Goal: Task Accomplishment & Management: Use online tool/utility

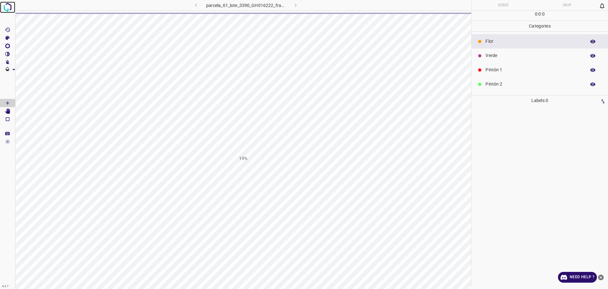
click at [3, 10] on img at bounding box center [7, 7] width 11 height 11
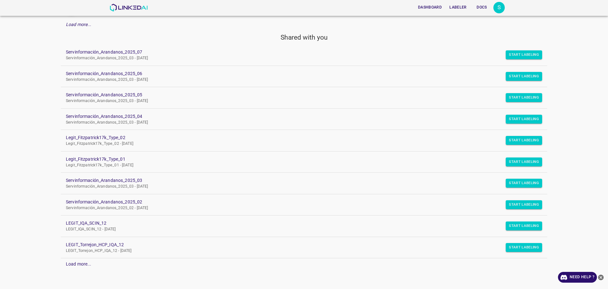
scroll to position [49, 0]
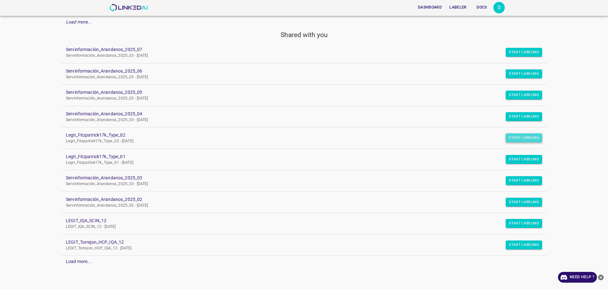
click at [506, 57] on button "Start Labeling" at bounding box center [524, 52] width 36 height 9
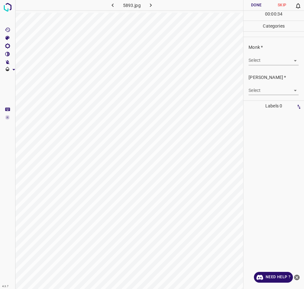
click at [282, 64] on body "4.3.7 5893.jpg Done Skip 0 00 : 00 : 34 Categories Monk * Select ​ [PERSON_NAME…" at bounding box center [152, 144] width 304 height 289
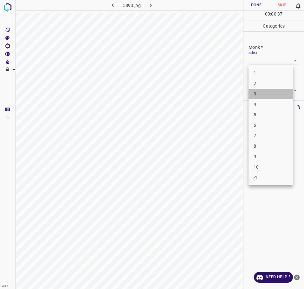
click at [264, 94] on li "3" at bounding box center [270, 94] width 44 height 10
type input "3"
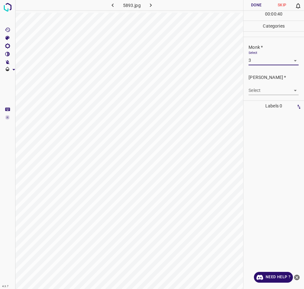
click at [279, 87] on body "4.3.7 5893.jpg Done Skip 0 00 : 00 : 40 Categories Monk * Select 3 3 [PERSON_NA…" at bounding box center [152, 144] width 304 height 289
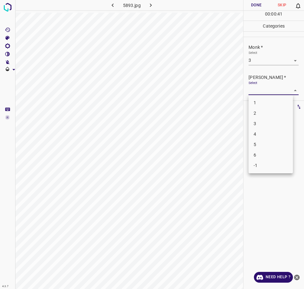
click at [255, 112] on li "2" at bounding box center [270, 113] width 44 height 10
type input "2"
click at [260, 9] on button "Done" at bounding box center [256, 5] width 26 height 10
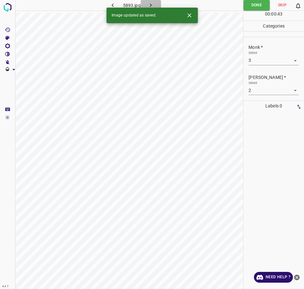
click at [152, 4] on icon "button" at bounding box center [150, 5] width 7 height 7
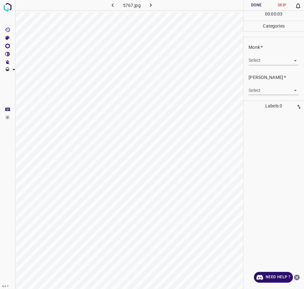
click at [276, 61] on body "4.3.7 5767.jpg Done Skip 0 00 : 00 : 03 Categories Monk * Select ​ [PERSON_NAME…" at bounding box center [152, 144] width 304 height 289
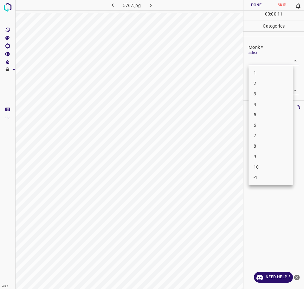
click at [260, 123] on li "6" at bounding box center [270, 125] width 44 height 10
type input "6"
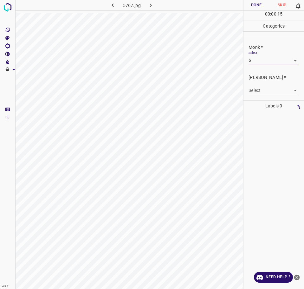
click at [261, 87] on body "4.3.7 5767.jpg Done Skip 0 00 : 00 : 15 Categories Monk * Select 6 6 [PERSON_NA…" at bounding box center [152, 144] width 304 height 289
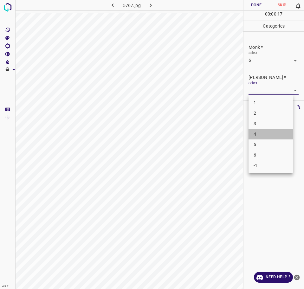
click at [258, 133] on li "4" at bounding box center [270, 134] width 44 height 10
type input "4"
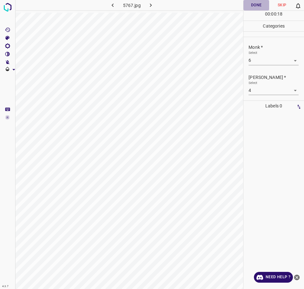
click at [258, 7] on button "Done" at bounding box center [256, 5] width 26 height 10
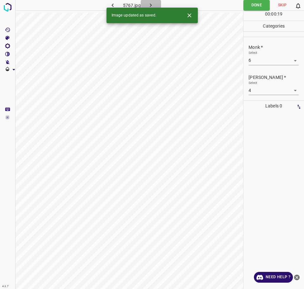
click at [149, 2] on icon "button" at bounding box center [150, 5] width 7 height 7
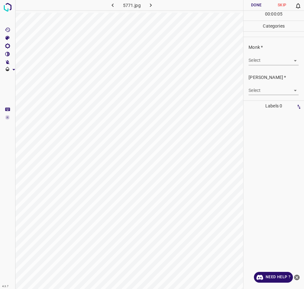
click at [275, 63] on body "4.3.7 5771.jpg Done Skip 0 00 : 00 : 05 Categories Monk * Select ​ [PERSON_NAME…" at bounding box center [152, 144] width 304 height 289
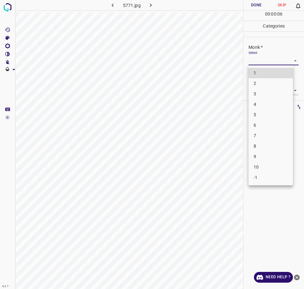
click at [263, 121] on li "6" at bounding box center [270, 125] width 44 height 10
type input "6"
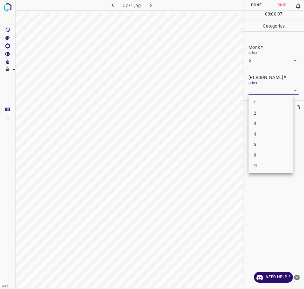
click at [264, 89] on body "4.3.7 5771.jpg Done Skip 0 00 : 00 : 07 Categories Monk * Select 6 6 [PERSON_NA…" at bounding box center [152, 144] width 304 height 289
click at [258, 132] on li "4" at bounding box center [270, 134] width 44 height 10
type input "4"
click at [286, 60] on body "4.3.7 5771.jpg Done Skip 0 00 : 00 : 12 Categories Monk * Select 6 6 [PERSON_NA…" at bounding box center [152, 144] width 304 height 289
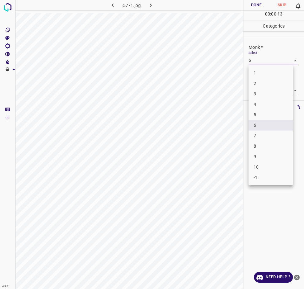
click at [259, 114] on li "5" at bounding box center [270, 115] width 44 height 10
type input "5"
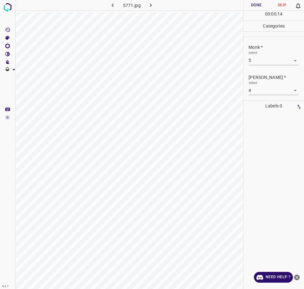
click at [248, 11] on div "00 : 00 : 14" at bounding box center [273, 16] width 61 height 10
click at [250, 4] on button "Done" at bounding box center [256, 5] width 26 height 10
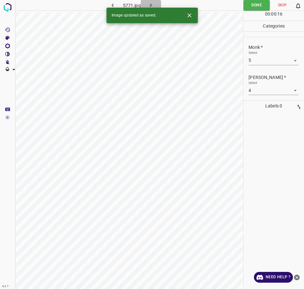
drag, startPoint x: 153, startPoint y: 4, endPoint x: 155, endPoint y: 14, distance: 10.7
click at [155, 14] on div "4.3.7 5771.jpg Done Skip 0 00 : 00 : 16 Categories Monk * Select 5 5 [PERSON_NA…" at bounding box center [152, 144] width 304 height 289
click at [154, 5] on icon "button" at bounding box center [150, 5] width 7 height 7
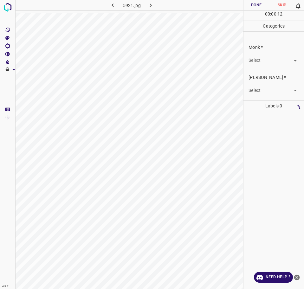
click at [280, 63] on body "4.3.7 5921.jpg Done Skip 0 00 : 00 : 12 Categories Monk * Select ​ [PERSON_NAME…" at bounding box center [152, 144] width 304 height 289
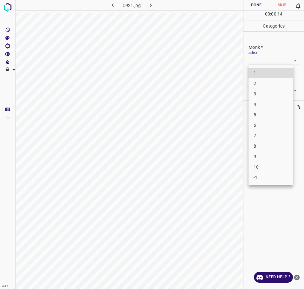
click at [261, 125] on li "6" at bounding box center [270, 125] width 44 height 10
type input "6"
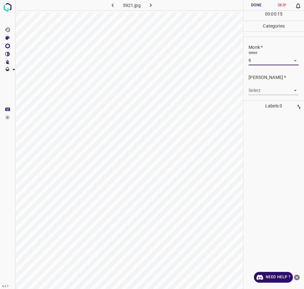
click at [273, 92] on body "4.3.7 5921.jpg Done Skip 0 00 : 00 : 15 Categories Monk * Select 6 6 [PERSON_NA…" at bounding box center [152, 144] width 304 height 289
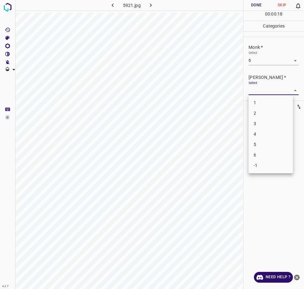
click at [262, 132] on li "4" at bounding box center [270, 134] width 44 height 10
type input "4"
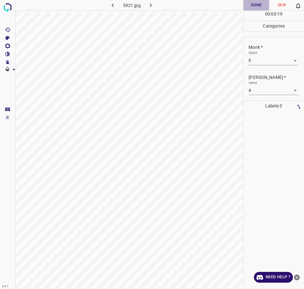
click at [255, 8] on button "Done" at bounding box center [256, 5] width 26 height 10
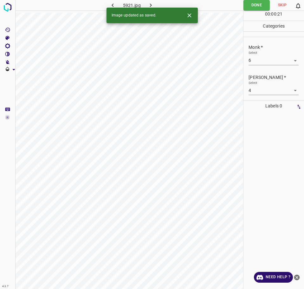
click at [149, 3] on icon "button" at bounding box center [150, 5] width 7 height 7
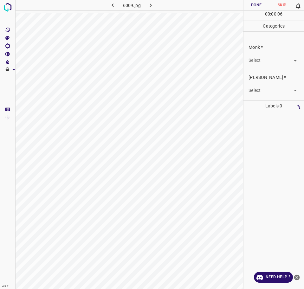
click at [268, 62] on body "4.3.7 6009.jpg Done Skip 0 00 : 00 : 06 Categories Monk * Select ​ [PERSON_NAME…" at bounding box center [152, 144] width 304 height 289
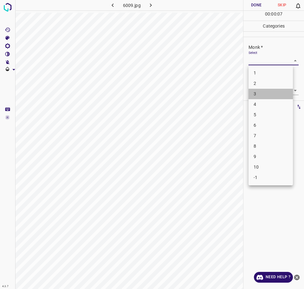
click at [261, 92] on li "3" at bounding box center [270, 94] width 44 height 10
type input "3"
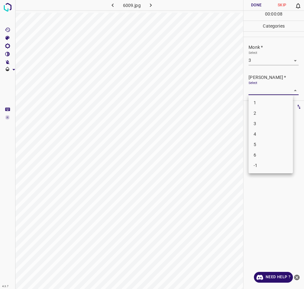
click at [265, 90] on body "4.3.7 6009.jpg Done Skip 0 00 : 00 : 08 Categories Monk * Select 3 3 [PERSON_NA…" at bounding box center [152, 144] width 304 height 289
click at [260, 113] on li "2" at bounding box center [270, 113] width 44 height 10
type input "2"
drag, startPoint x: 259, startPoint y: 8, endPoint x: 254, endPoint y: 4, distance: 5.9
click at [254, 4] on button "Done" at bounding box center [256, 5] width 26 height 10
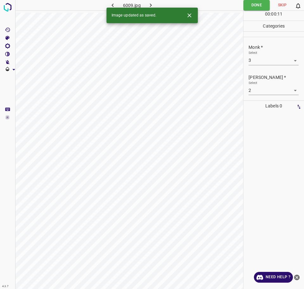
click at [150, 4] on icon "button" at bounding box center [150, 5] width 7 height 7
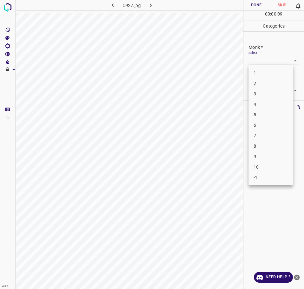
click at [272, 59] on body "4.3.7 5927.jpg Done Skip 0 00 : 00 : 09 Categories Monk * Select ​ [PERSON_NAME…" at bounding box center [152, 144] width 304 height 289
drag, startPoint x: 259, startPoint y: 114, endPoint x: 300, endPoint y: 104, distance: 42.8
click at [259, 114] on li "5" at bounding box center [270, 115] width 44 height 10
type input "5"
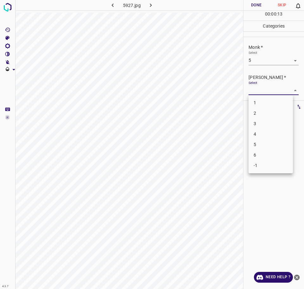
click at [273, 91] on body "4.3.7 5927.jpg Done Skip 0 00 : 00 : 13 Categories Monk * Select 5 5 [PERSON_NA…" at bounding box center [152, 144] width 304 height 289
click at [254, 123] on li "3" at bounding box center [270, 124] width 44 height 10
type input "3"
click at [251, 8] on button "Done" at bounding box center [256, 5] width 26 height 10
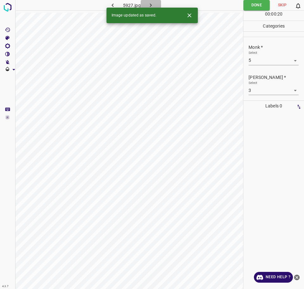
click at [151, 6] on icon "button" at bounding box center [151, 4] width 2 height 3
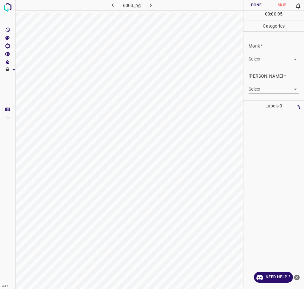
click at [277, 62] on body "4.3.7 6003.jpg Done Skip 0 00 : 00 : 05 Categories Monk * Select ​ [PERSON_NAME…" at bounding box center [152, 144] width 304 height 289
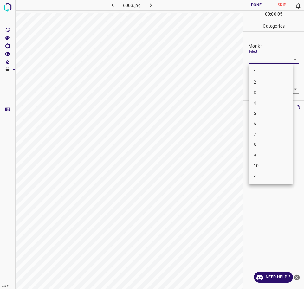
click at [255, 91] on li "3" at bounding box center [270, 92] width 44 height 10
type input "3"
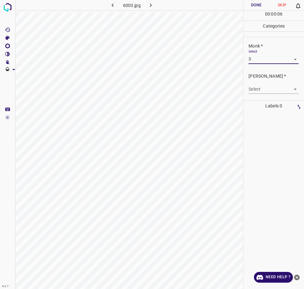
click at [258, 88] on body "4.3.7 6003.jpg Done Skip 0 00 : 00 : 06 Categories Monk * Select 3 3 [PERSON_NA…" at bounding box center [152, 144] width 304 height 289
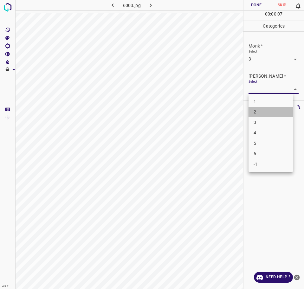
click at [253, 113] on li "2" at bounding box center [270, 112] width 44 height 10
type input "2"
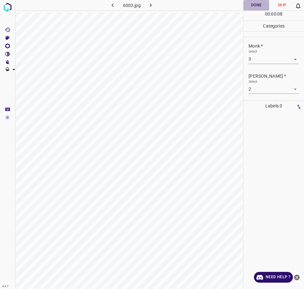
click at [257, 7] on button "Done" at bounding box center [256, 5] width 26 height 10
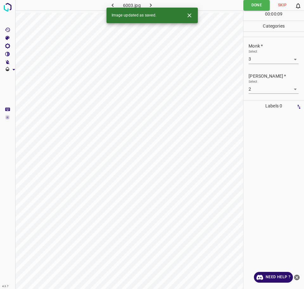
click at [151, 6] on icon "button" at bounding box center [150, 5] width 7 height 7
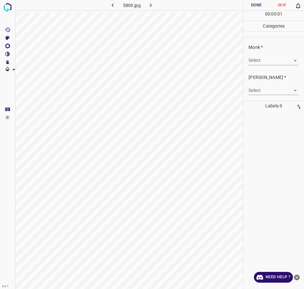
click at [274, 56] on body "4.3.7 5800.jpg Done Skip 0 00 : 00 : 01 Categories Monk * Select ​ [PERSON_NAME…" at bounding box center [152, 144] width 304 height 289
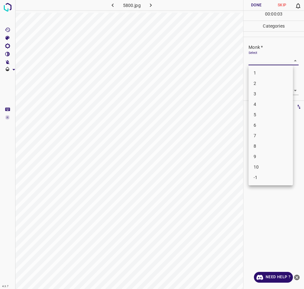
click at [259, 123] on li "6" at bounding box center [270, 125] width 44 height 10
type input "6"
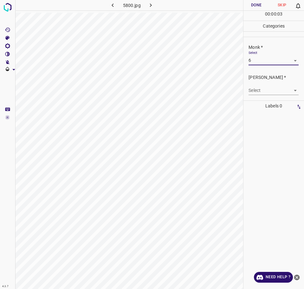
click at [268, 93] on body "4.3.7 5800.jpg Done Skip 0 00 : 00 : 03 Categories Monk * Select 6 6 [PERSON_NA…" at bounding box center [152, 144] width 304 height 289
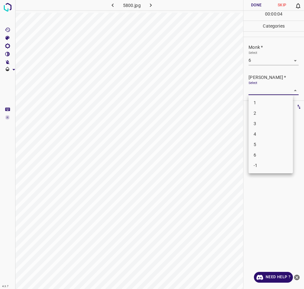
click at [261, 131] on li "4" at bounding box center [270, 134] width 44 height 10
type input "4"
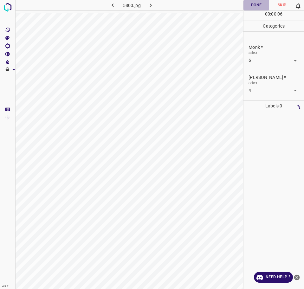
click at [259, 7] on button "Done" at bounding box center [256, 5] width 26 height 10
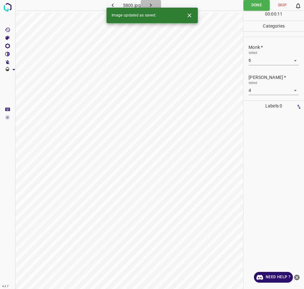
click at [153, 4] on icon "button" at bounding box center [150, 5] width 7 height 7
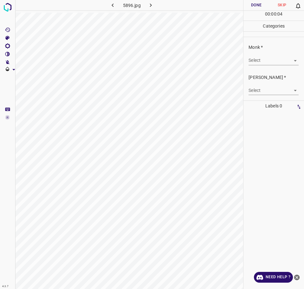
click at [272, 62] on body "4.3.7 5896.jpg Done Skip 0 00 : 00 : 04 Categories Monk * Select ​ [PERSON_NAME…" at bounding box center [152, 144] width 304 height 289
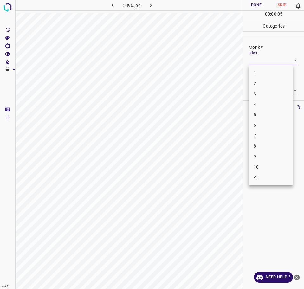
click at [256, 94] on li "3" at bounding box center [270, 94] width 44 height 10
type input "3"
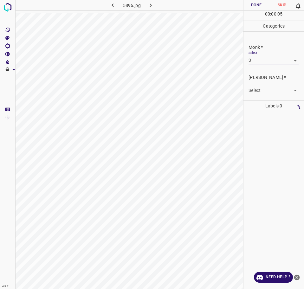
click at [256, 93] on body "4.3.7 5896.jpg Done Skip 0 00 : 00 : 05 Categories Monk * Select 3 3 [PERSON_NA…" at bounding box center [152, 144] width 304 height 289
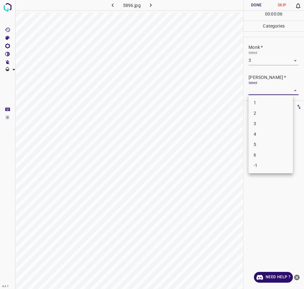
click at [254, 113] on li "2" at bounding box center [270, 113] width 44 height 10
type input "2"
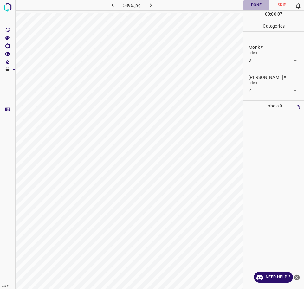
click at [256, 7] on button "Done" at bounding box center [256, 5] width 26 height 10
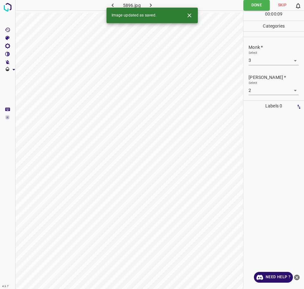
click at [146, 2] on button "button" at bounding box center [151, 5] width 20 height 10
